Goal: Transaction & Acquisition: Purchase product/service

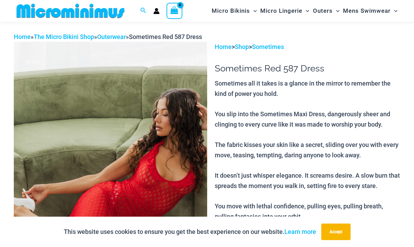
scroll to position [25, 0]
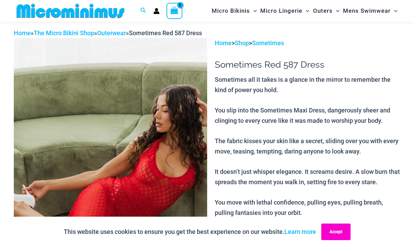
click at [346, 233] on button "Accept" at bounding box center [336, 232] width 29 height 17
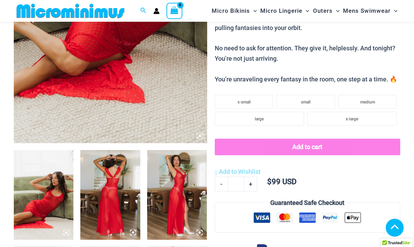
scroll to position [210, 0]
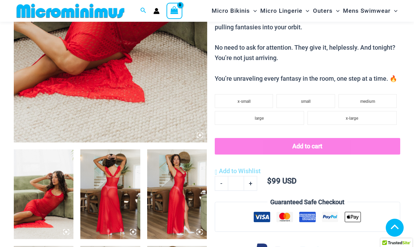
click at [30, 210] on img at bounding box center [44, 194] width 60 height 90
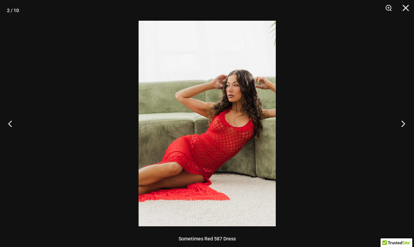
click at [404, 122] on button "Next" at bounding box center [402, 123] width 26 height 35
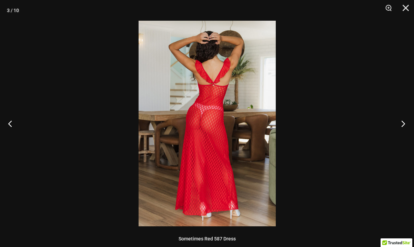
click at [404, 122] on button "Next" at bounding box center [402, 123] width 26 height 35
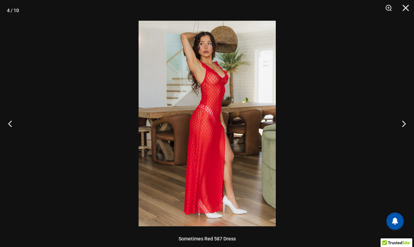
click at [211, 81] on img at bounding box center [207, 124] width 137 height 206
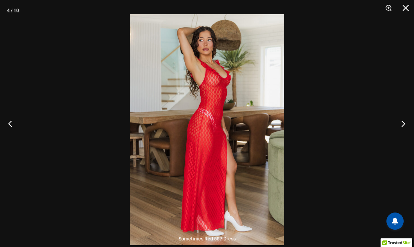
click at [403, 121] on button "Next" at bounding box center [402, 123] width 26 height 35
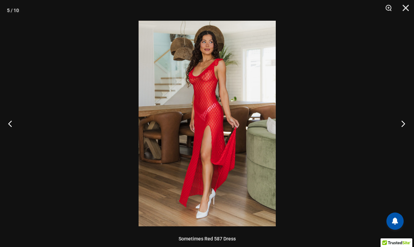
click at [403, 121] on button "Next" at bounding box center [402, 123] width 26 height 35
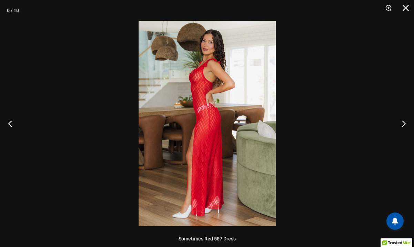
click at [184, 84] on img at bounding box center [207, 124] width 137 height 206
click at [404, 122] on button "Next" at bounding box center [402, 123] width 26 height 35
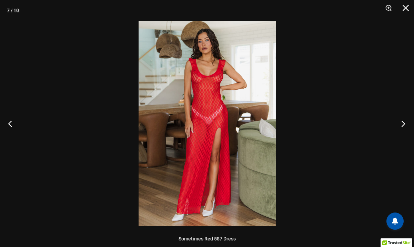
click at [404, 122] on button "Next" at bounding box center [402, 123] width 26 height 35
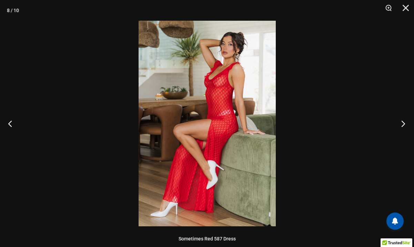
click at [404, 122] on button "Next" at bounding box center [402, 123] width 26 height 35
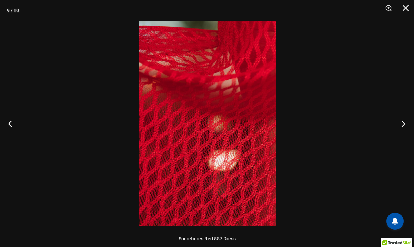
click at [404, 122] on button "Next" at bounding box center [402, 123] width 26 height 35
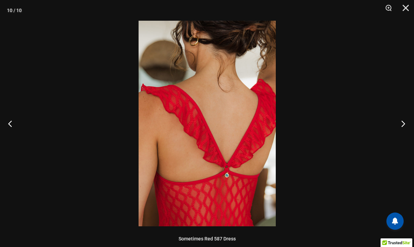
click at [404, 122] on button "Next" at bounding box center [402, 123] width 26 height 35
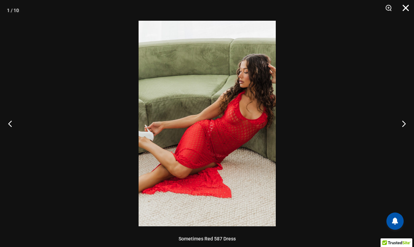
click at [405, 8] on button "Close" at bounding box center [403, 10] width 17 height 21
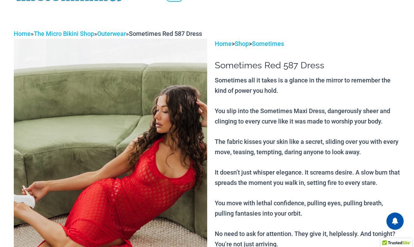
scroll to position [0, 0]
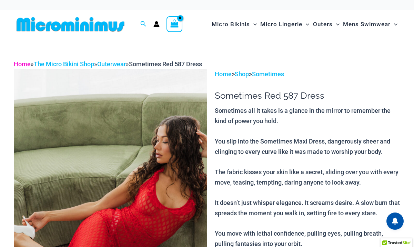
click at [26, 65] on link "Home" at bounding box center [22, 63] width 17 height 7
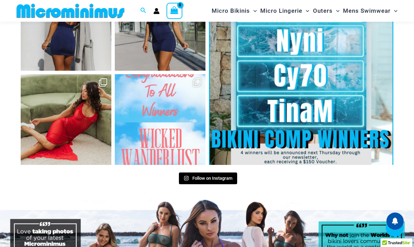
scroll to position [2594, 0]
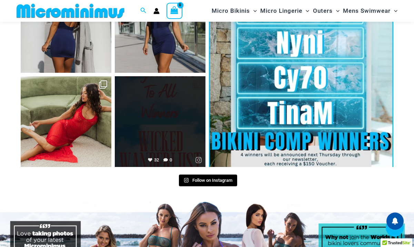
click at [163, 112] on link "Open" at bounding box center [160, 121] width 91 height 91
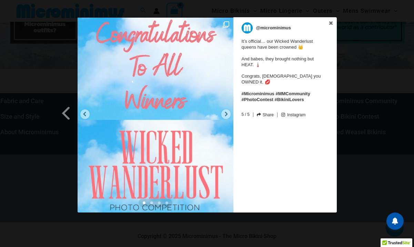
scroll to position [2822, 0]
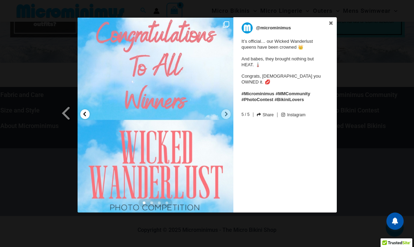
click at [86, 111] on div at bounding box center [84, 114] width 9 height 10
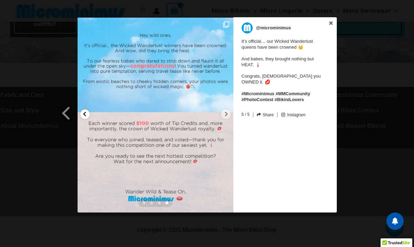
click at [86, 111] on div at bounding box center [84, 114] width 9 height 10
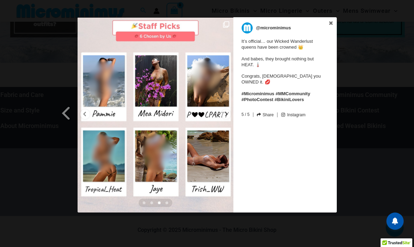
click at [154, 79] on img at bounding box center [156, 114] width 156 height 195
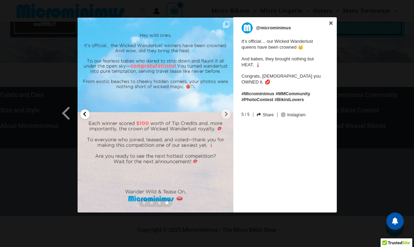
click at [84, 110] on div at bounding box center [84, 114] width 9 height 10
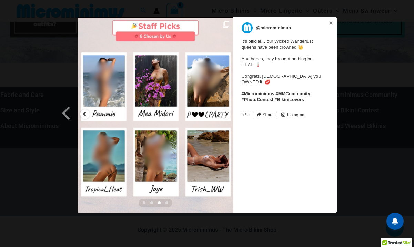
click at [84, 110] on div at bounding box center [84, 114] width 9 height 10
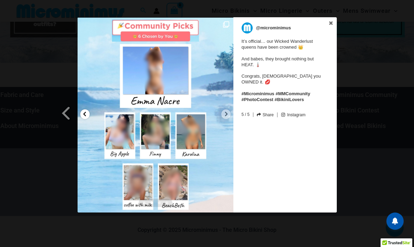
click at [84, 110] on div at bounding box center [84, 114] width 9 height 10
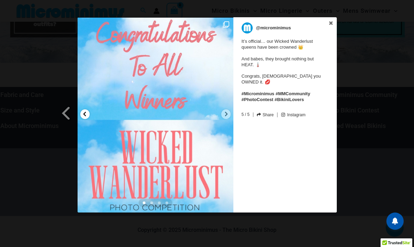
click at [87, 114] on div at bounding box center [84, 114] width 9 height 10
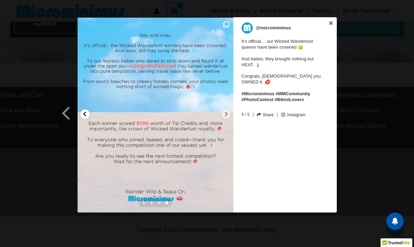
click at [87, 114] on div at bounding box center [84, 114] width 9 height 10
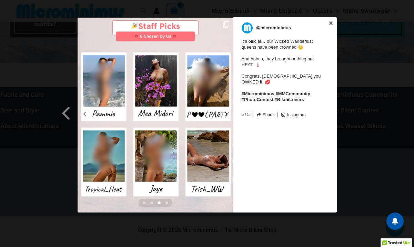
click at [104, 87] on img at bounding box center [156, 114] width 156 height 195
click at [330, 21] on icon at bounding box center [331, 23] width 5 height 5
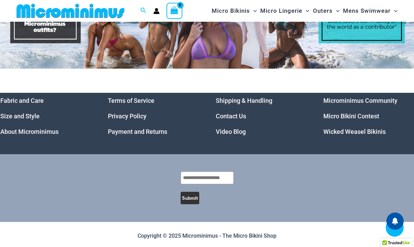
scroll to position [2814, 0]
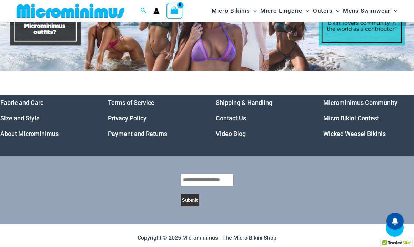
click at [368, 105] on link "Microminimus Community" at bounding box center [361, 102] width 74 height 7
